Goal: Information Seeking & Learning: Learn about a topic

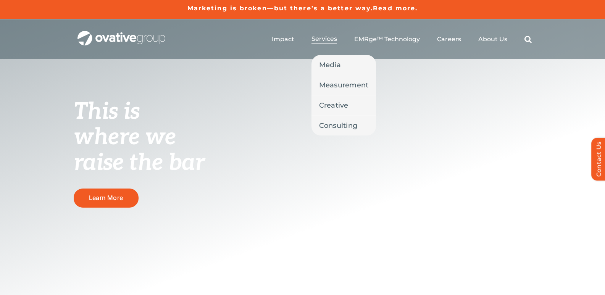
click at [322, 35] on span "Services" at bounding box center [325, 39] width 26 height 8
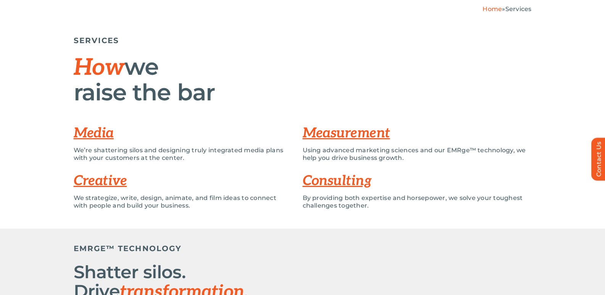
click at [331, 181] on link "Consulting" at bounding box center [337, 181] width 69 height 17
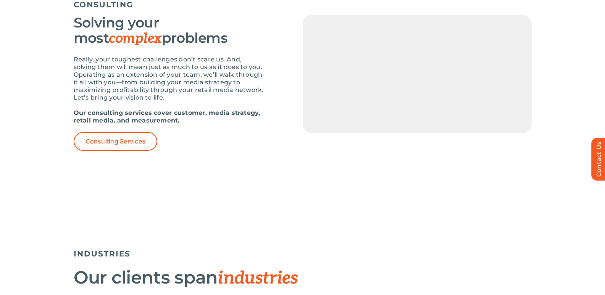
drag, startPoint x: 331, startPoint y: 181, endPoint x: 327, endPoint y: 180, distance: 4.6
click at [331, 181] on div "CONSULTING Solving your most complex problems Really, your toughest challenges …" at bounding box center [302, 83] width 605 height 197
click at [96, 118] on strong "Our consulting services cover customer, media strategy, retail media, and measu…" at bounding box center [167, 116] width 187 height 15
click at [92, 140] on span "Consulting Services" at bounding box center [116, 141] width 60 height 7
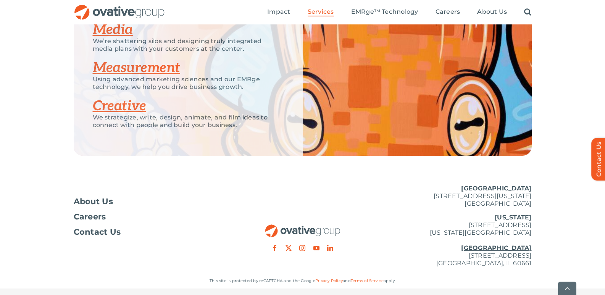
scroll to position [1353, 0]
